Goal: Task Accomplishment & Management: Manage account settings

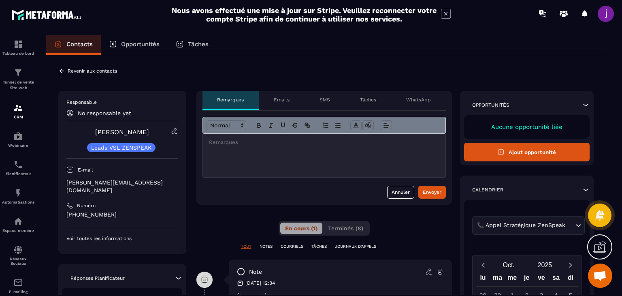
click at [63, 72] on icon at bounding box center [61, 70] width 7 height 7
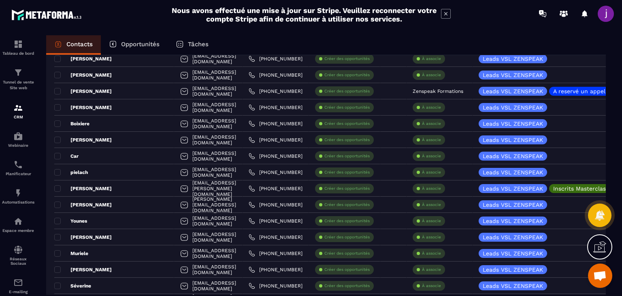
scroll to position [729, 0]
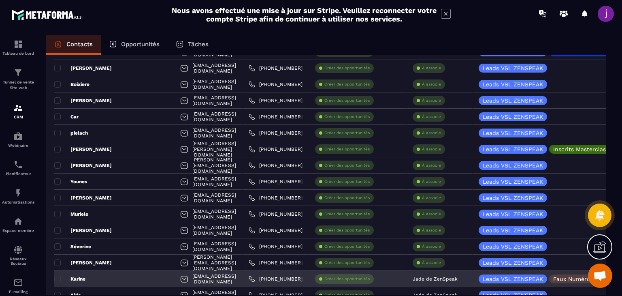
click at [562, 276] on p "Faux Numéro" at bounding box center [571, 279] width 37 height 6
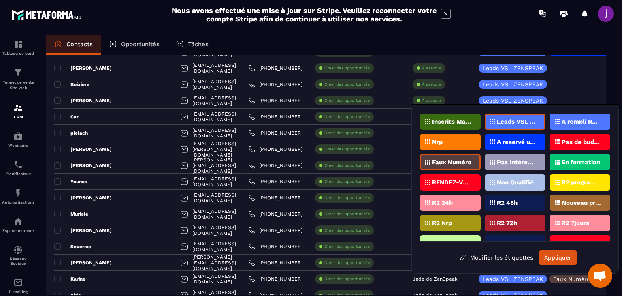
click at [431, 158] on div "Faux Numéro" at bounding box center [450, 162] width 61 height 16
click at [561, 257] on button "Appliquer" at bounding box center [558, 257] width 38 height 15
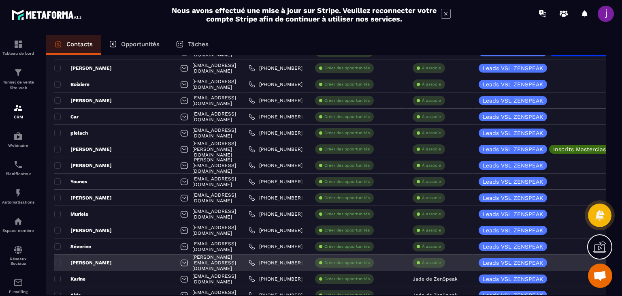
click at [438, 264] on p "À associe" at bounding box center [431, 263] width 19 height 6
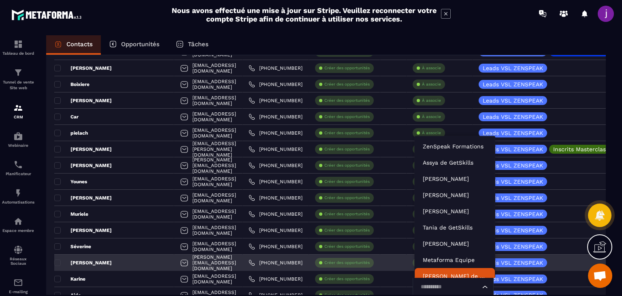
scroll to position [6, 0]
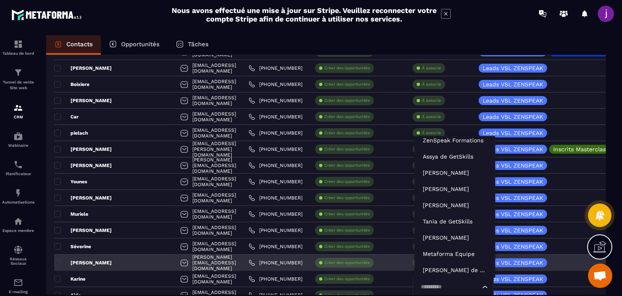
click at [434, 286] on input "Search for option" at bounding box center [449, 286] width 62 height 9
type input "**"
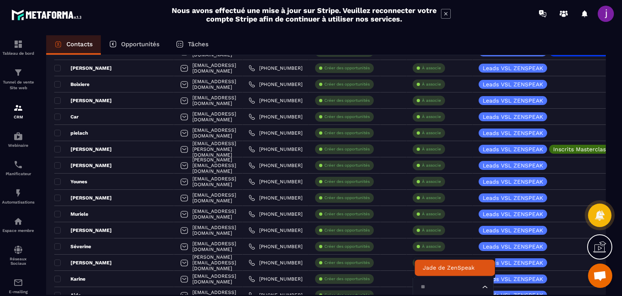
click at [440, 261] on li "Jade de ZenSpeak" at bounding box center [455, 267] width 80 height 16
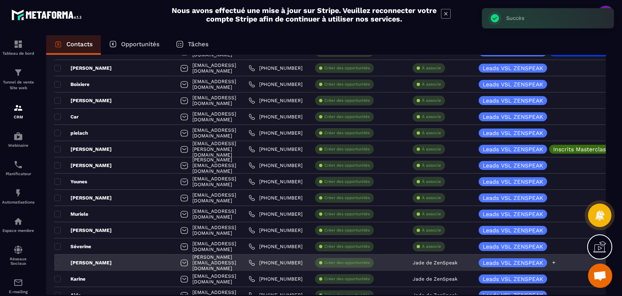
click at [555, 262] on icon at bounding box center [553, 262] width 5 height 5
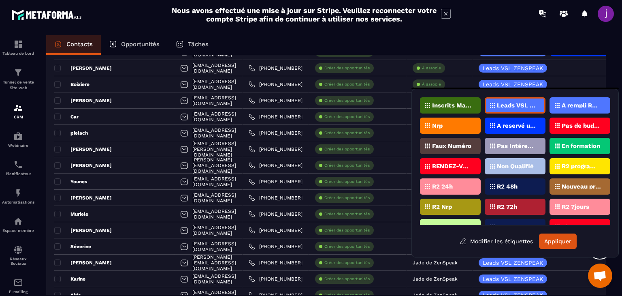
click at [450, 145] on p "Faux Numéro" at bounding box center [451, 146] width 39 height 6
click at [562, 240] on button "Appliquer" at bounding box center [558, 240] width 38 height 15
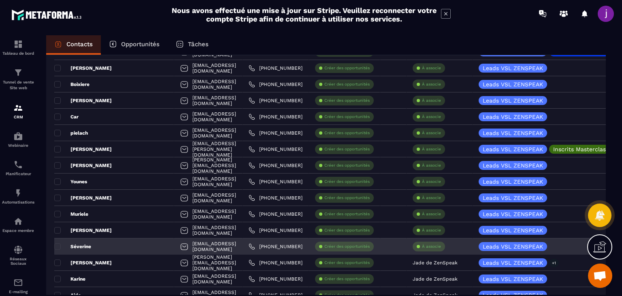
click at [218, 245] on div "[EMAIL_ADDRESS][DOMAIN_NAME]" at bounding box center [208, 246] width 68 height 16
click at [217, 245] on div "[EMAIL_ADDRESS][DOMAIN_NAME]" at bounding box center [208, 246] width 68 height 16
click at [128, 247] on div "Séverine" at bounding box center [114, 246] width 120 height 16
